Goal: Check status: Check status

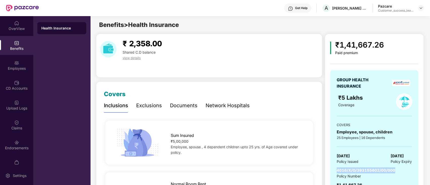
scroll to position [46, 0]
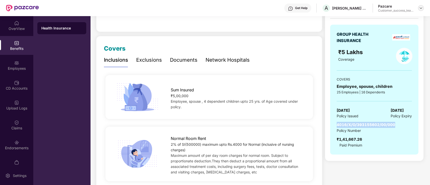
click at [420, 6] on img at bounding box center [421, 8] width 4 height 4
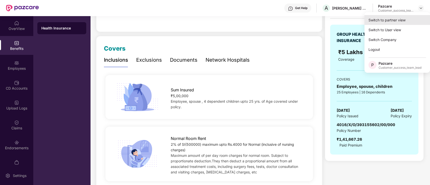
click at [405, 19] on div "Switch to partner view" at bounding box center [398, 20] width 66 height 10
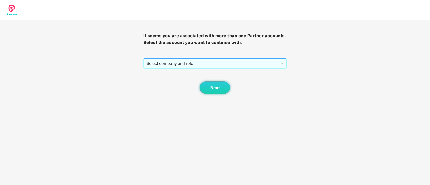
click at [222, 64] on span "Select company and role" at bounding box center [215, 64] width 137 height 10
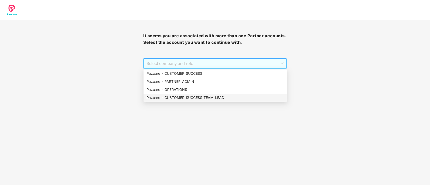
click at [210, 98] on div "Pazcare - CUSTOMER_SUCCESS_TEAM_LEAD" at bounding box center [215, 98] width 137 height 6
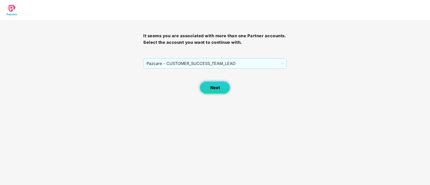
click at [217, 86] on span "Next" at bounding box center [215, 88] width 10 height 5
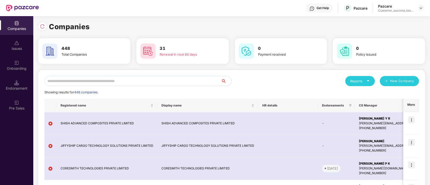
click at [132, 81] on input "text" at bounding box center [132, 81] width 177 height 10
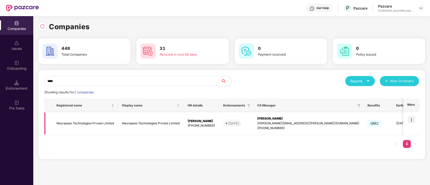
type input "****"
click at [410, 122] on img at bounding box center [411, 120] width 7 height 7
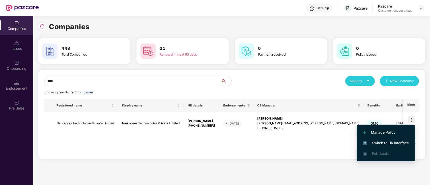
click at [400, 143] on span "Switch to HR interface" at bounding box center [386, 144] width 46 height 6
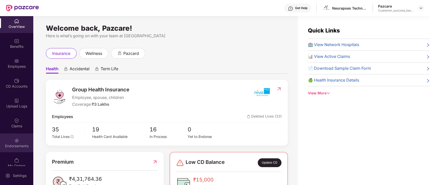
scroll to position [9, 0]
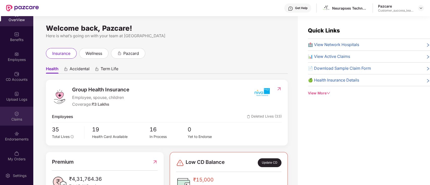
click at [21, 121] on div "Claims" at bounding box center [16, 119] width 33 height 5
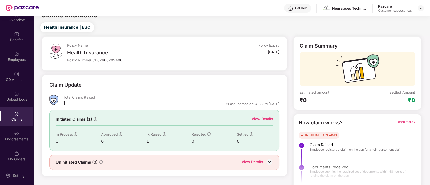
scroll to position [12, 0]
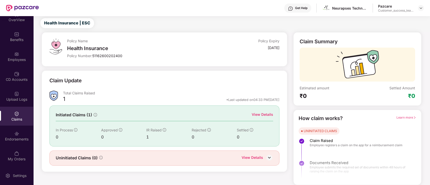
click at [266, 116] on div "View Details" at bounding box center [262, 115] width 21 height 6
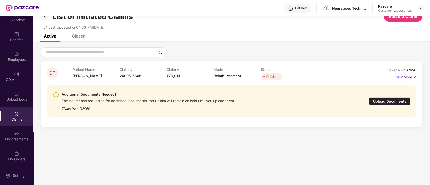
click at [401, 102] on div "Upload Documents" at bounding box center [389, 102] width 41 height 8
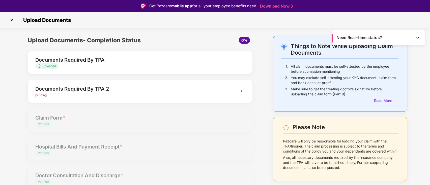
click at [243, 93] on img at bounding box center [240, 91] width 9 height 9
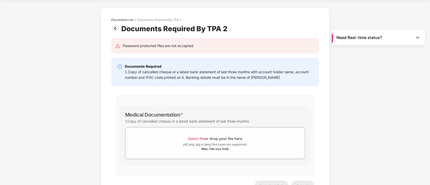
scroll to position [0, 0]
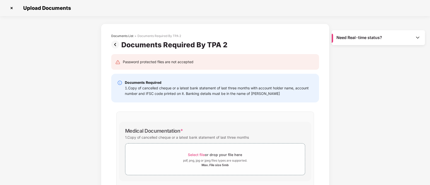
click at [13, 9] on img at bounding box center [12, 8] width 8 height 8
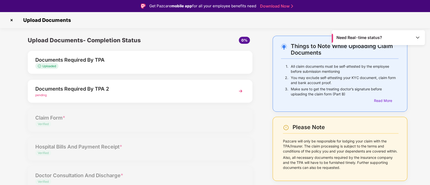
click at [10, 20] on img at bounding box center [12, 20] width 8 height 8
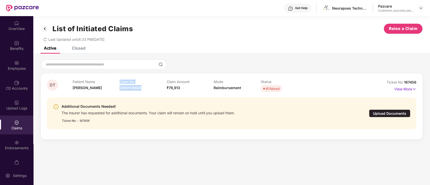
drag, startPoint x: 142, startPoint y: 88, endPoint x: 119, endPoint y: 87, distance: 23.0
click at [119, 87] on div "Patient Name [PERSON_NAME] T Claim No 2000516606 Claim Amount ₹76,913 Mode Reim…" at bounding box center [214, 87] width 282 height 14
click at [138, 83] on p "Claim No" at bounding box center [143, 82] width 47 height 4
drag, startPoint x: 140, startPoint y: 88, endPoint x: 137, endPoint y: 88, distance: 3.0
click at [139, 88] on span "2000516606" at bounding box center [131, 88] width 22 height 4
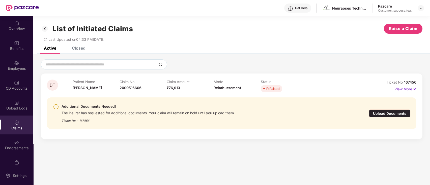
click at [128, 97] on div "Additional Documents Needed! The insurer has requested for additional documents…" at bounding box center [232, 114] width 370 height 40
drag, startPoint x: 118, startPoint y: 88, endPoint x: 142, endPoint y: 89, distance: 24.0
click at [142, 89] on div "Patient Name [PERSON_NAME] T Claim No 2000516606 Claim Amount ₹76,913 Mode Reim…" at bounding box center [214, 87] width 282 height 14
click at [152, 87] on div "Claim No 2000516606" at bounding box center [143, 87] width 47 height 14
drag, startPoint x: 141, startPoint y: 88, endPoint x: 118, endPoint y: 91, distance: 23.1
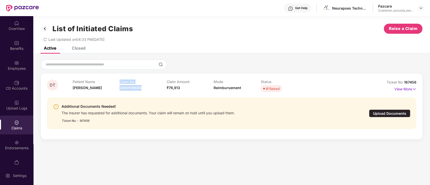
click at [118, 91] on div "Patient Name [PERSON_NAME] T Claim No 2000516606 Claim Amount ₹76,913 Mode Reim…" at bounding box center [214, 87] width 282 height 14
click at [114, 93] on div "Patient Name [PERSON_NAME]" at bounding box center [96, 87] width 47 height 14
drag, startPoint x: 119, startPoint y: 88, endPoint x: 140, endPoint y: 89, distance: 21.5
click at [140, 89] on div "Patient Name [PERSON_NAME] T Claim No 2000516606 Claim Amount ₹76,913 Mode Reim…" at bounding box center [214, 87] width 282 height 14
click at [148, 90] on div "Claim No 2000516606" at bounding box center [143, 87] width 47 height 14
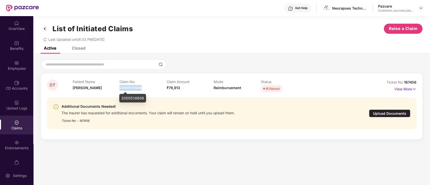
drag, startPoint x: 141, startPoint y: 89, endPoint x: 120, endPoint y: 89, distance: 21.2
click at [120, 89] on span "2000516606" at bounding box center [131, 88] width 22 height 4
copy span "2000516606"
drag, startPoint x: 404, startPoint y: 83, endPoint x: 418, endPoint y: 82, distance: 14.7
click at [418, 82] on div "DT Patient Name [PERSON_NAME] T Claim No 2000516606 Claim Amount ₹76,913 Mode R…" at bounding box center [232, 107] width 382 height 66
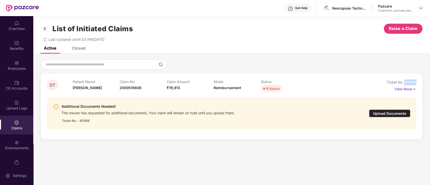
copy span "167456"
click at [401, 88] on p "View More" at bounding box center [406, 88] width 22 height 7
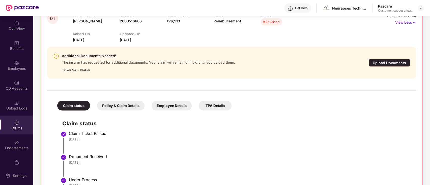
click at [166, 105] on div "Employee Details" at bounding box center [172, 106] width 40 height 10
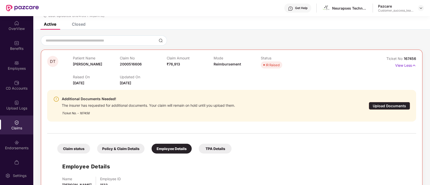
scroll to position [42, 0]
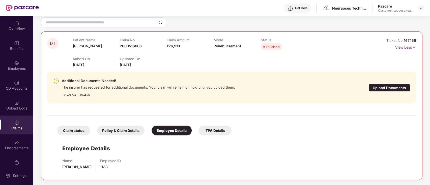
click at [131, 132] on div "Policy & Claim Details" at bounding box center [120, 131] width 47 height 10
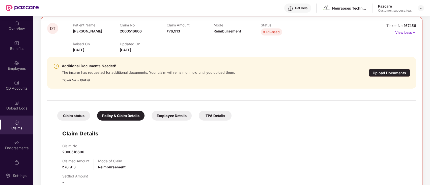
scroll to position [51, 0]
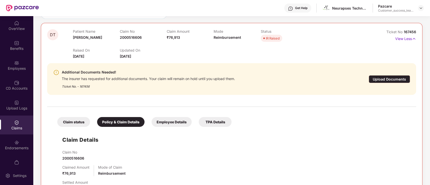
click at [181, 122] on div "Employee Details" at bounding box center [172, 122] width 40 height 10
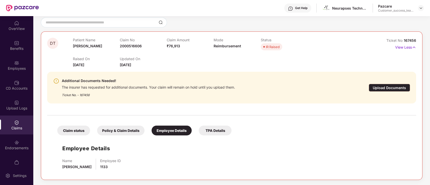
click at [262, 114] on div at bounding box center [231, 113] width 369 height 11
